Goal: Use online tool/utility: Utilize a website feature to perform a specific function

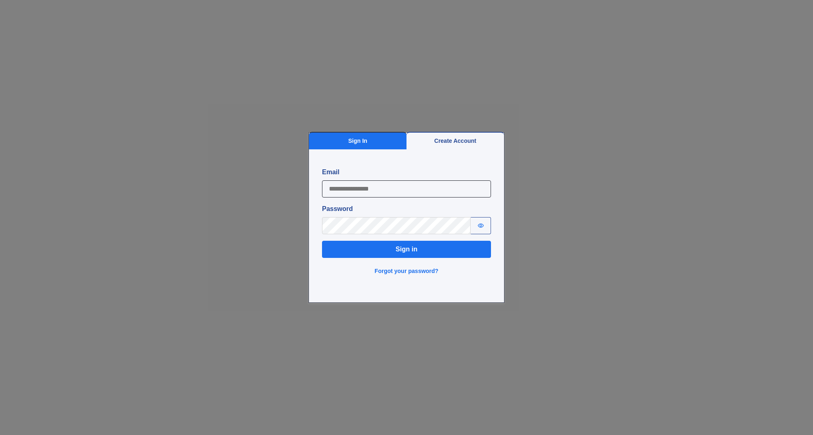
click at [425, 189] on input "Email" at bounding box center [406, 188] width 169 height 17
type input "**********"
click at [422, 244] on button "Sign in" at bounding box center [406, 249] width 169 height 17
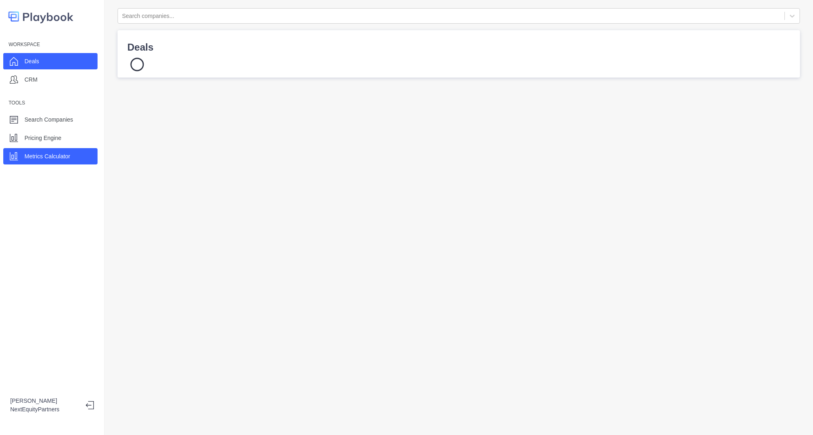
click at [53, 155] on p "Metrics Calculator" at bounding box center [48, 156] width 46 height 9
click at [77, 61] on div "Deals" at bounding box center [50, 61] width 94 height 16
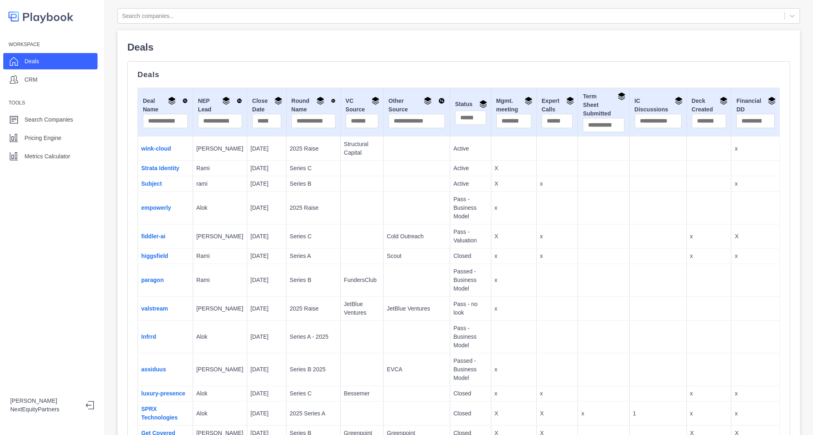
click at [165, 178] on td "Subject" at bounding box center [165, 184] width 55 height 16
click at [158, 182] on link "Subject" at bounding box center [151, 183] width 21 height 7
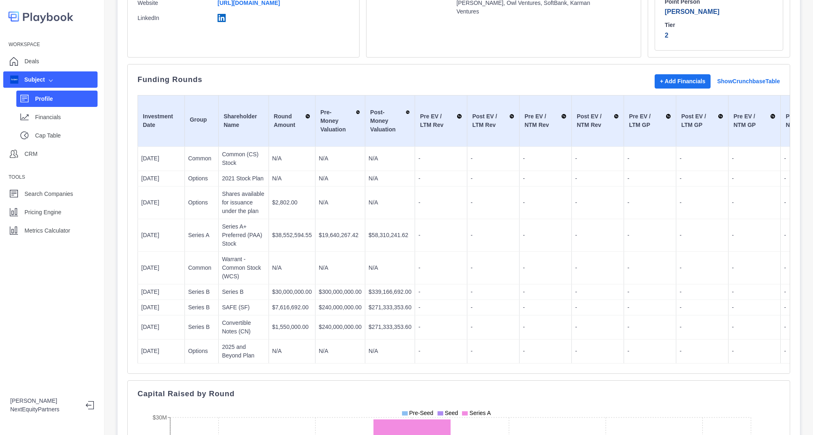
scroll to position [39, 0]
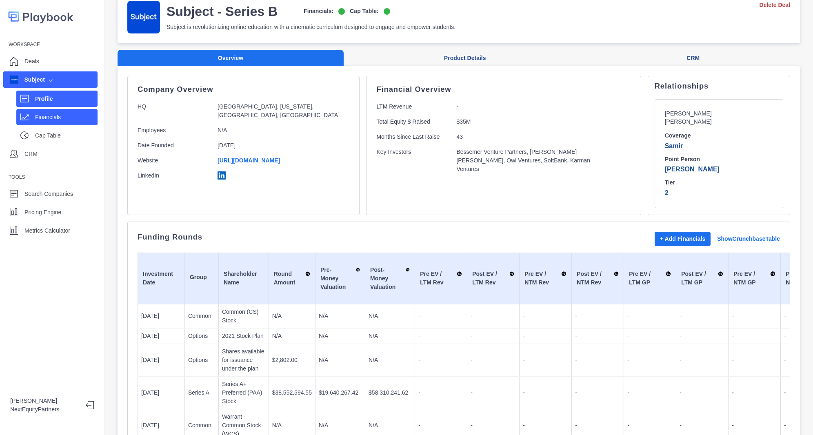
click at [34, 111] on div "Financials" at bounding box center [56, 117] width 81 height 16
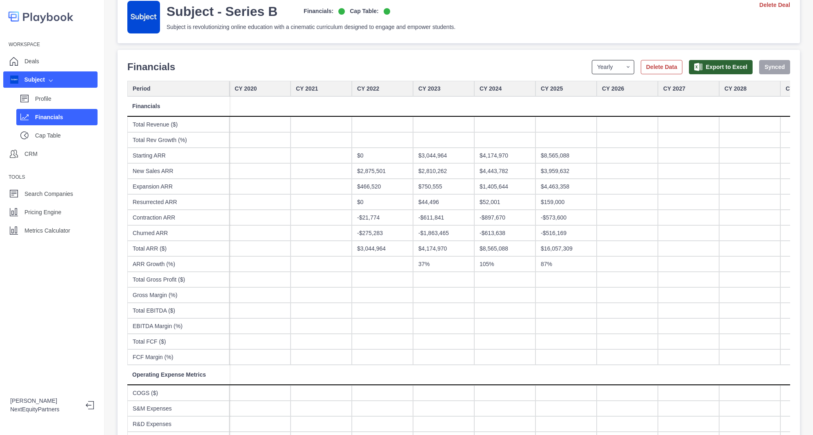
click at [592, 67] on select "Yearly Quarterly Monthly NTM LTM" at bounding box center [613, 67] width 42 height 14
click at [592, 60] on select "Yearly Quarterly Monthly NTM LTM" at bounding box center [613, 67] width 42 height 14
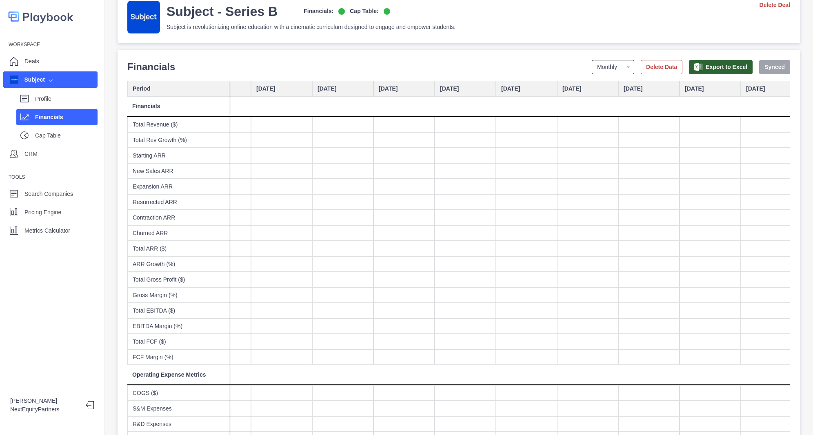
scroll to position [0, 3651]
click at [597, 68] on select "Yearly Quarterly Monthly NTM LTM" at bounding box center [613, 67] width 42 height 14
select select "yearly"
click at [592, 60] on select "Yearly Quarterly Monthly NTM LTM" at bounding box center [613, 67] width 42 height 14
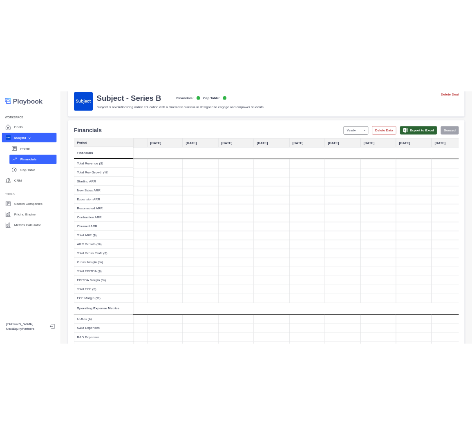
scroll to position [0, 129]
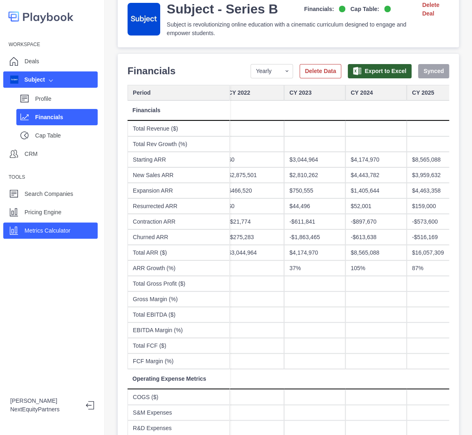
click at [59, 229] on p "Metrics Calculator" at bounding box center [48, 231] width 46 height 9
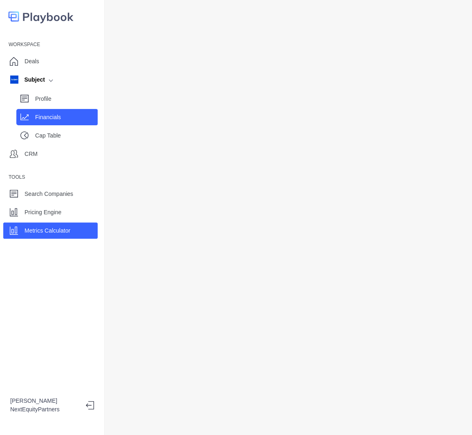
click at [59, 118] on p "Financials" at bounding box center [66, 117] width 62 height 9
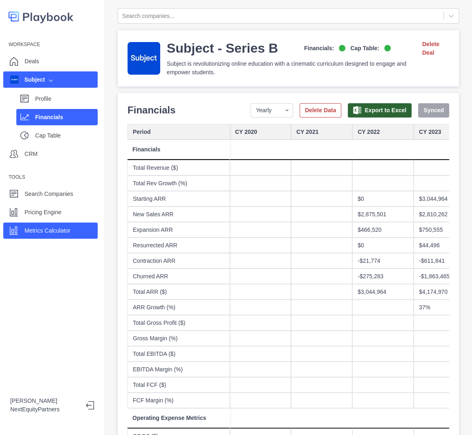
click at [69, 227] on p "Metrics Calculator" at bounding box center [48, 231] width 46 height 9
